Goal: Navigation & Orientation: Find specific page/section

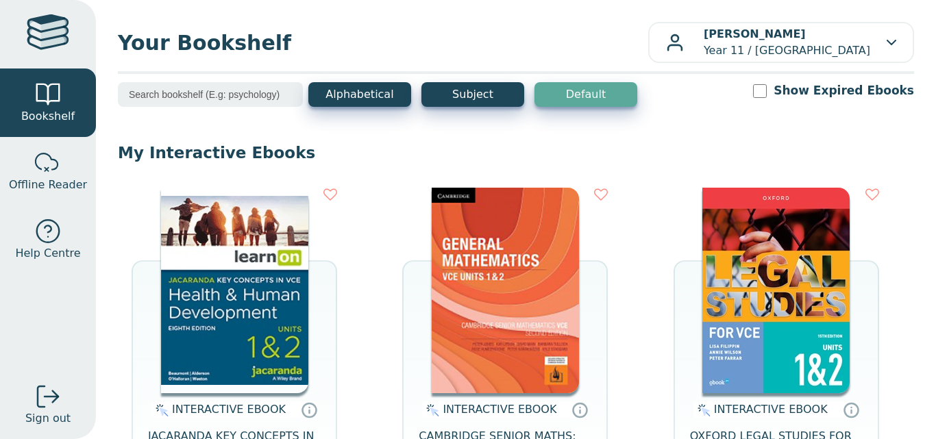
click at [497, 269] on img at bounding box center [505, 291] width 147 height 206
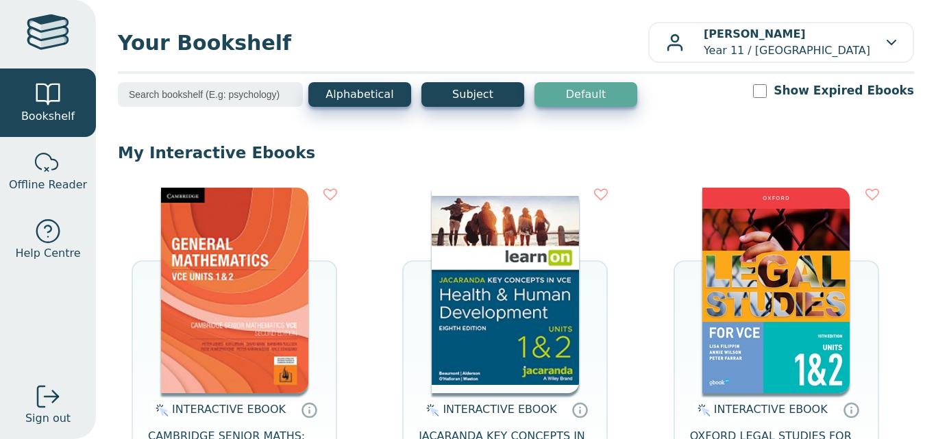
click at [236, 256] on img at bounding box center [234, 291] width 147 height 206
